Goal: Navigation & Orientation: Find specific page/section

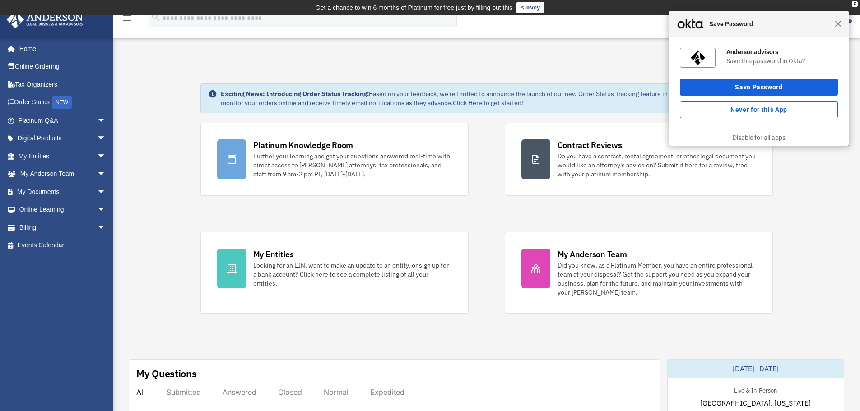
click at [688, 24] on span "Close" at bounding box center [838, 23] width 7 height 7
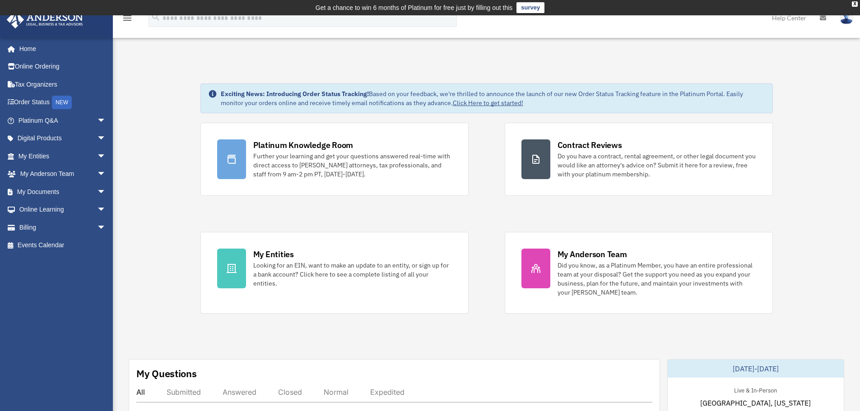
click at [97, 120] on span "arrow_drop_down" at bounding box center [106, 121] width 18 height 19
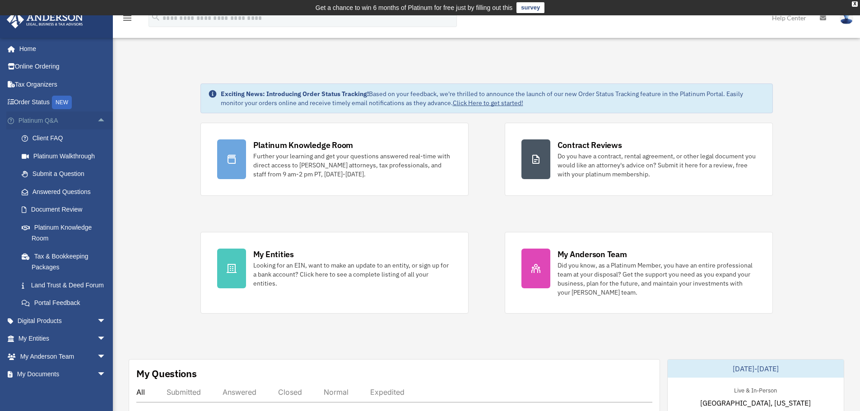
click at [97, 120] on span "arrow_drop_up" at bounding box center [106, 121] width 18 height 19
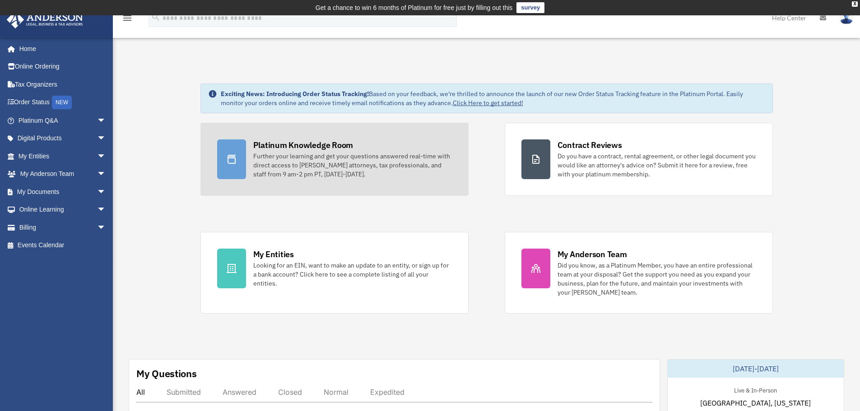
click at [281, 142] on div "Platinum Knowledge Room" at bounding box center [303, 144] width 100 height 11
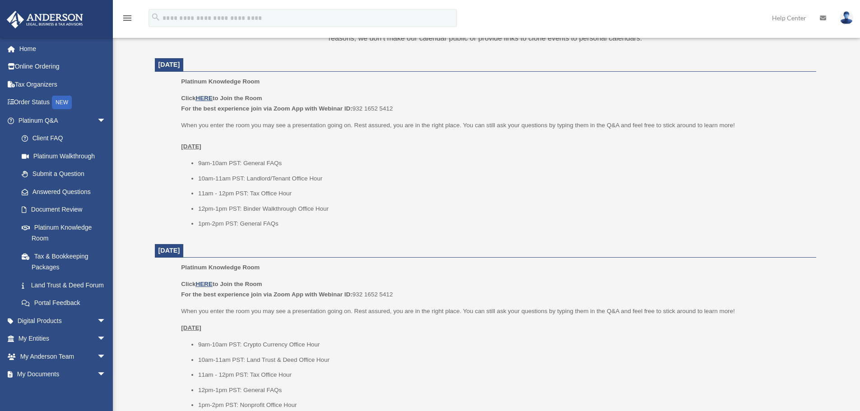
scroll to position [377, 0]
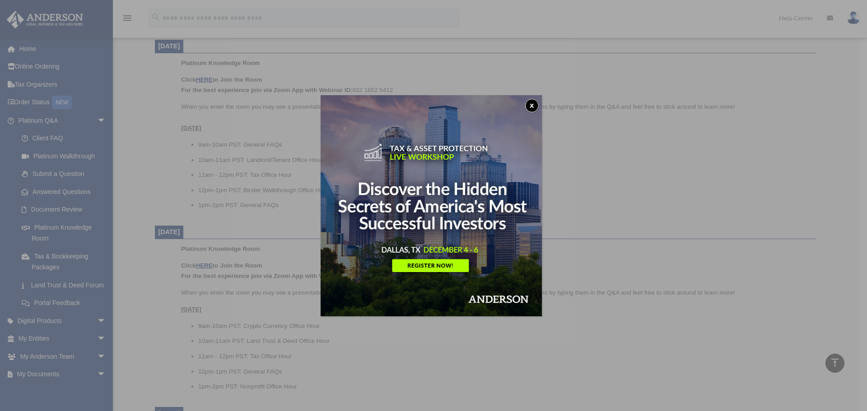
click at [531, 104] on button "x" at bounding box center [532, 106] width 14 height 14
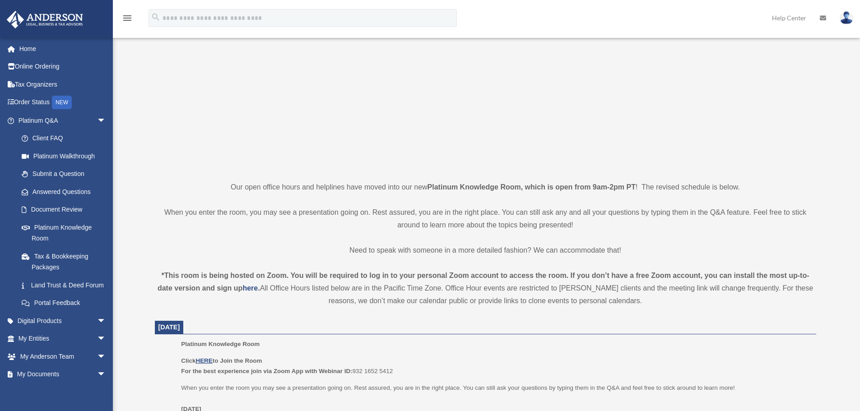
scroll to position [0, 0]
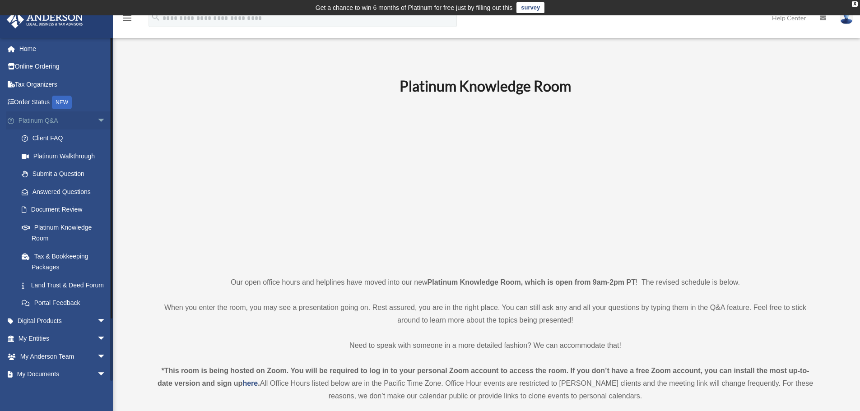
click at [98, 123] on span "arrow_drop_down" at bounding box center [106, 121] width 18 height 19
